Goal: Task Accomplishment & Management: Complete application form

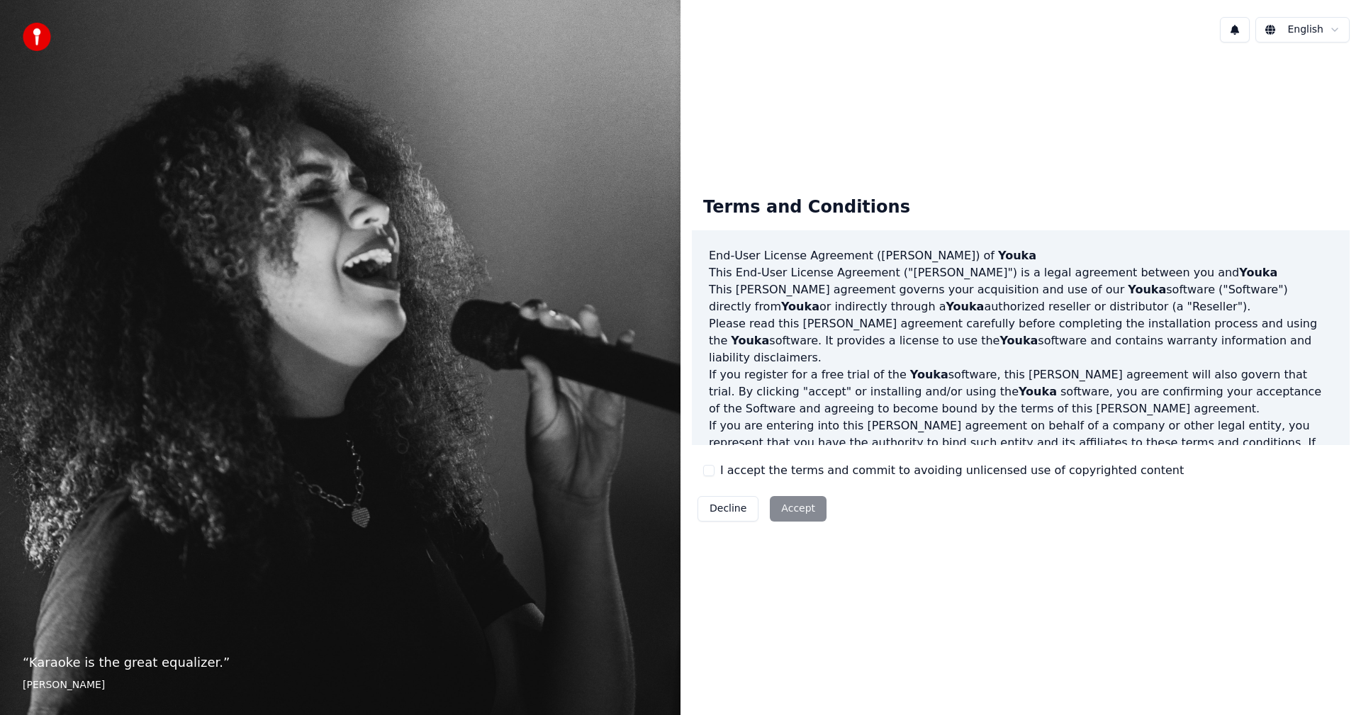
click at [713, 465] on button "I accept the terms and commit to avoiding unlicensed use of copyrighted content" at bounding box center [708, 470] width 11 height 11
click at [796, 508] on button "Accept" at bounding box center [798, 509] width 57 height 26
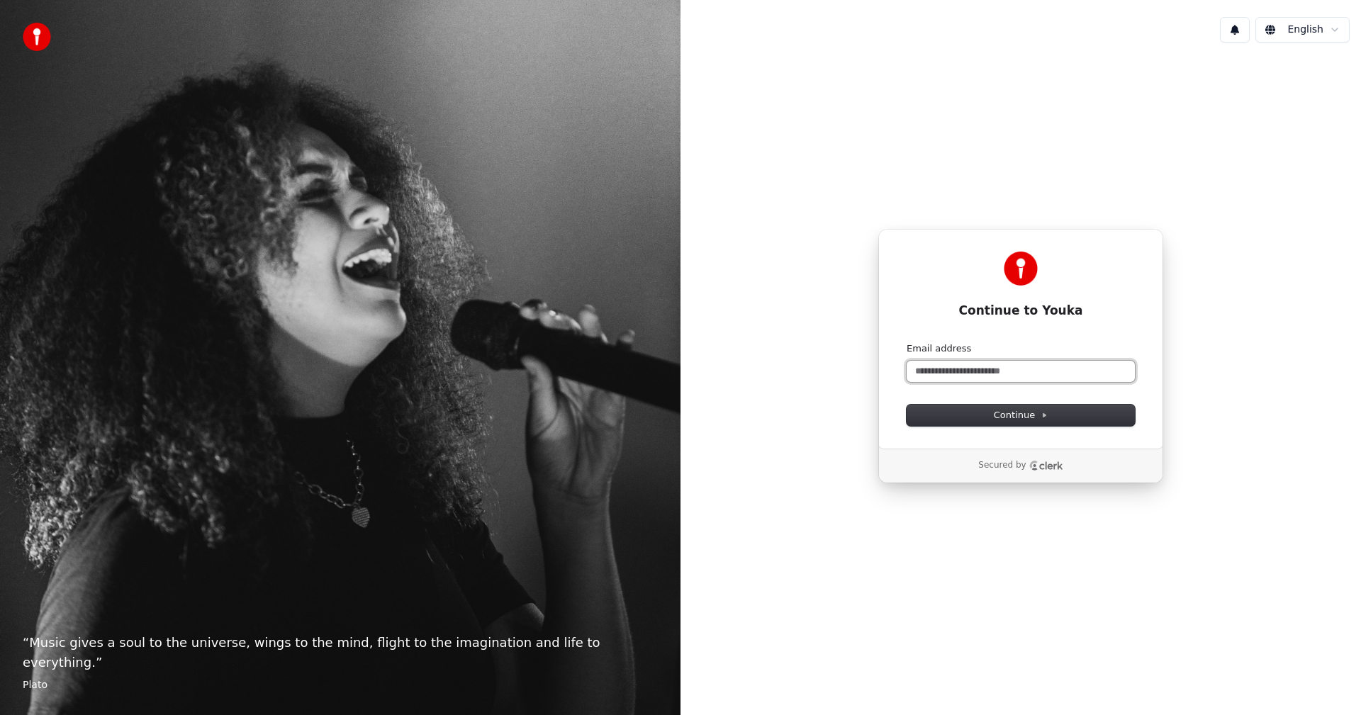
click at [1005, 366] on input "Email address" at bounding box center [1021, 371] width 228 height 21
click at [1008, 424] on button "Continue" at bounding box center [1021, 415] width 228 height 21
type input "**********"
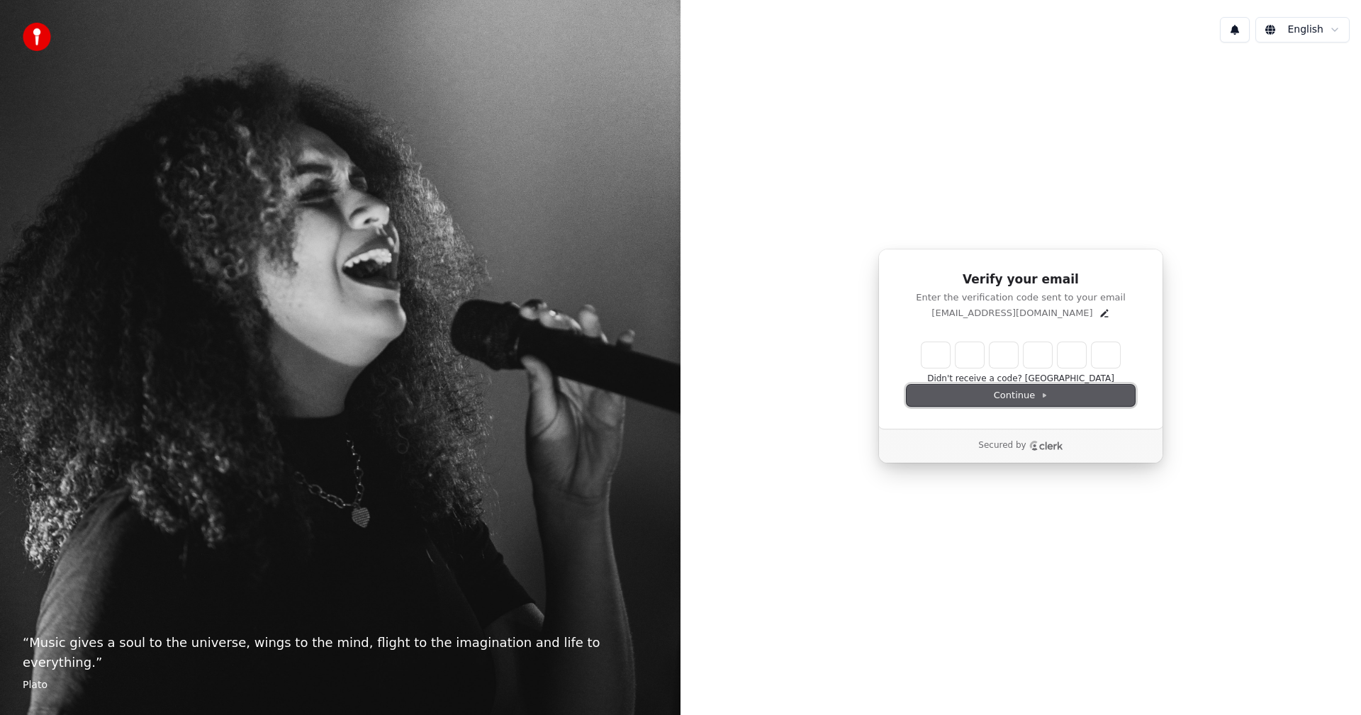
click at [1048, 396] on button "Continue" at bounding box center [1021, 395] width 228 height 21
